Goal: Use online tool/utility: Utilize a website feature to perform a specific function

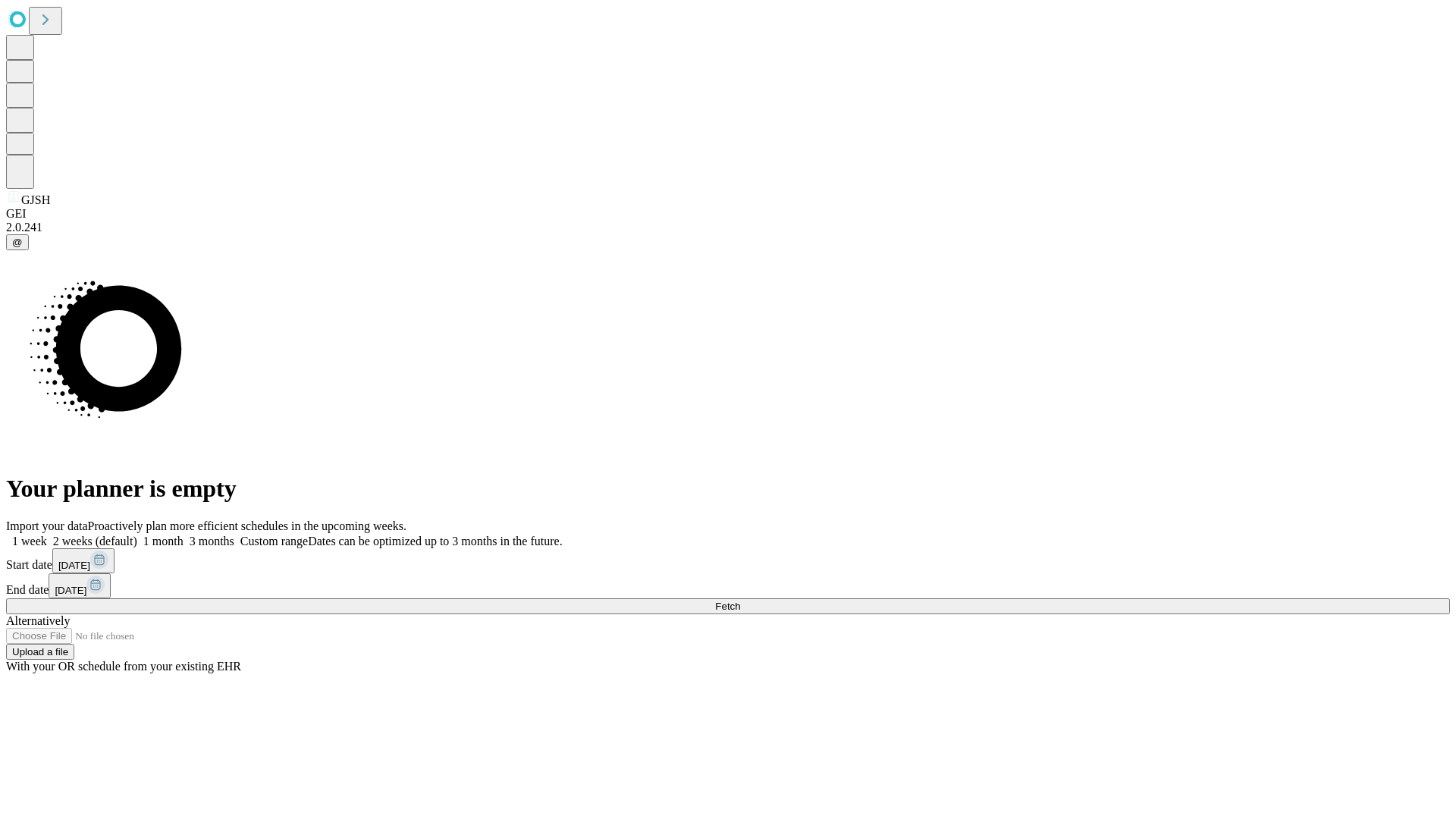
click at [741, 601] on span "Fetch" at bounding box center [728, 606] width 25 height 12
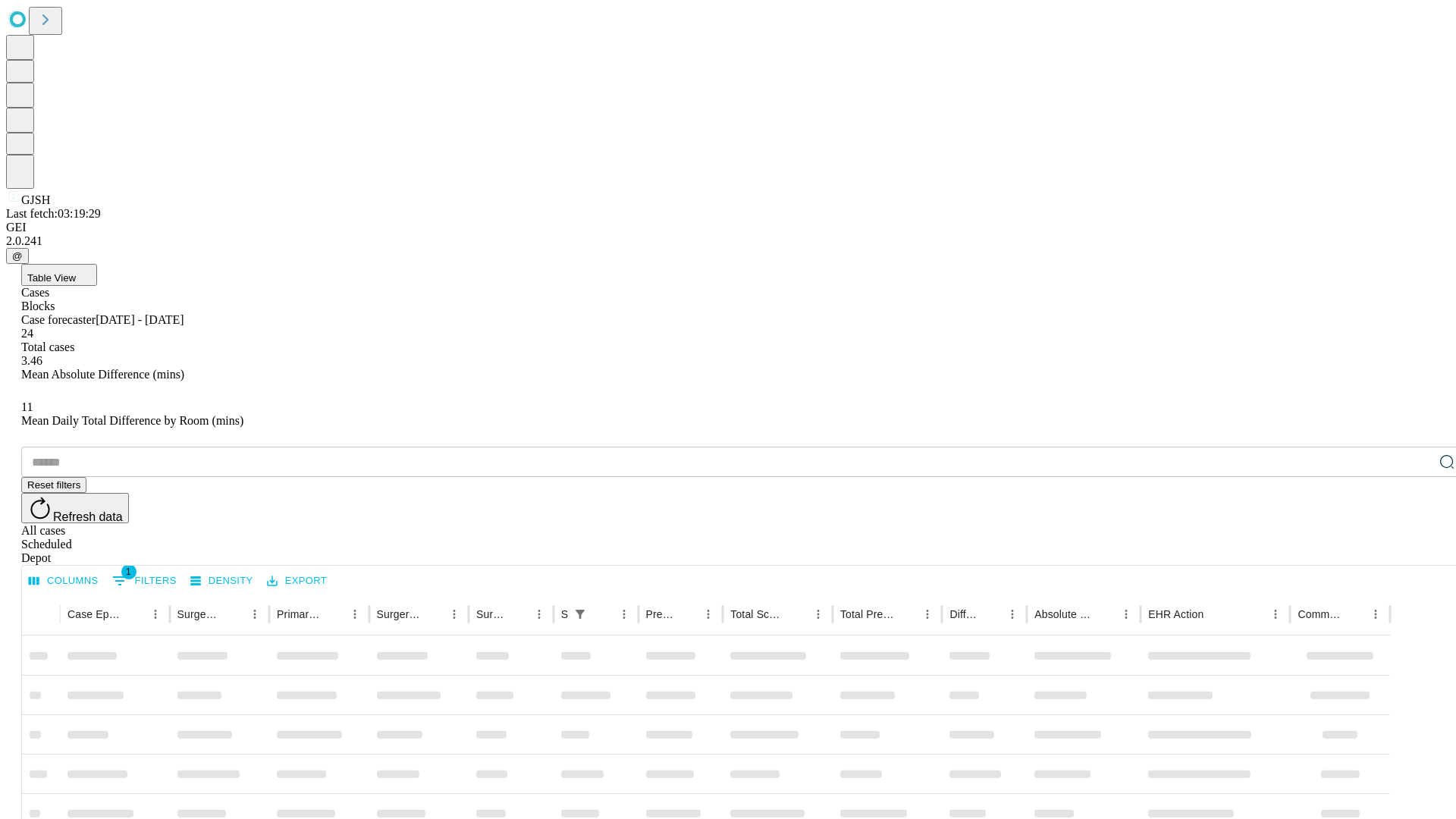
click at [76, 273] on span "Table View" at bounding box center [51, 278] width 48 height 12
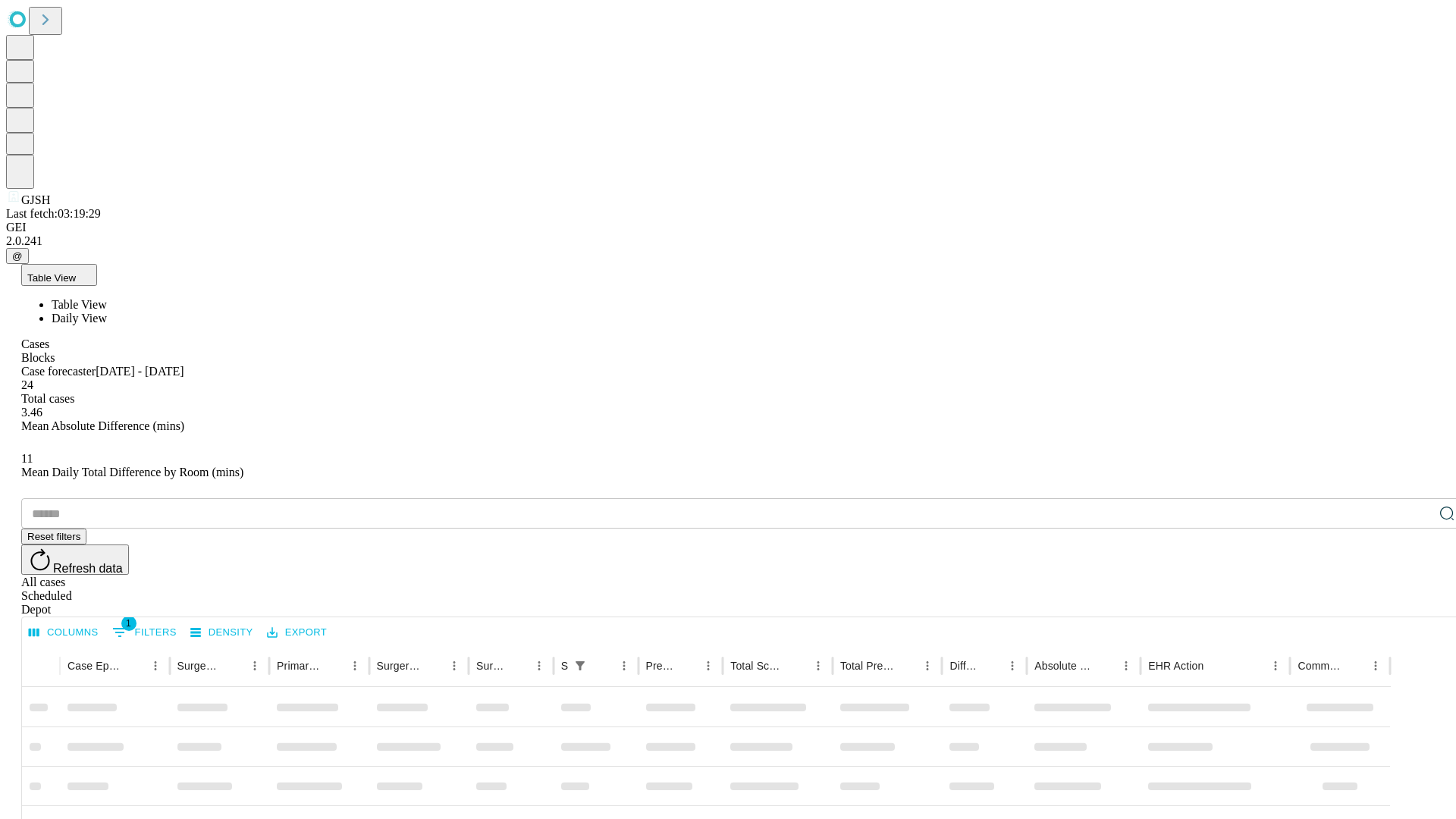
click at [107, 312] on span "Daily View" at bounding box center [80, 318] width 56 height 13
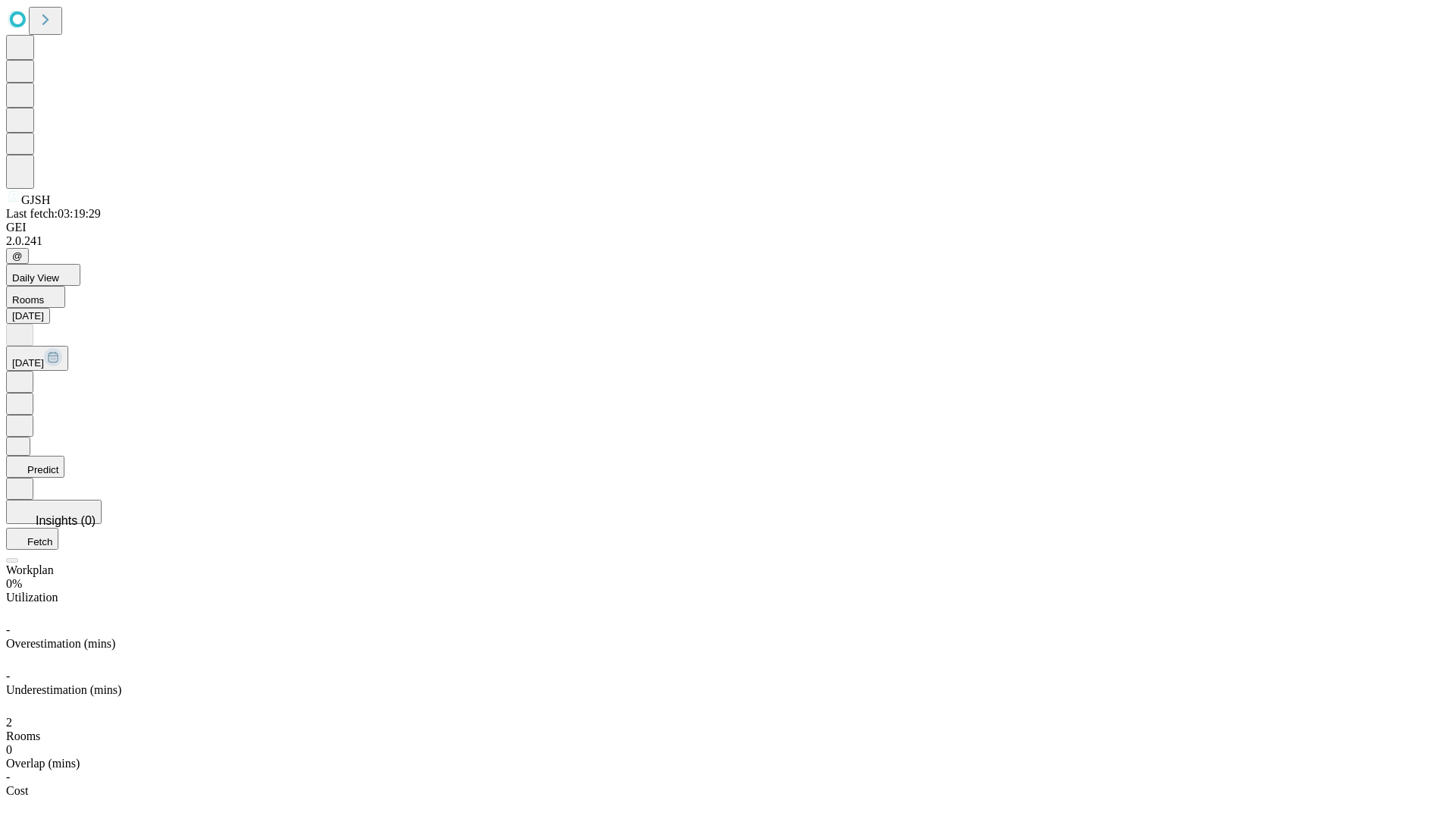
click at [65, 456] on button "Predict" at bounding box center [35, 466] width 58 height 22
